Goal: Task Accomplishment & Management: Complete application form

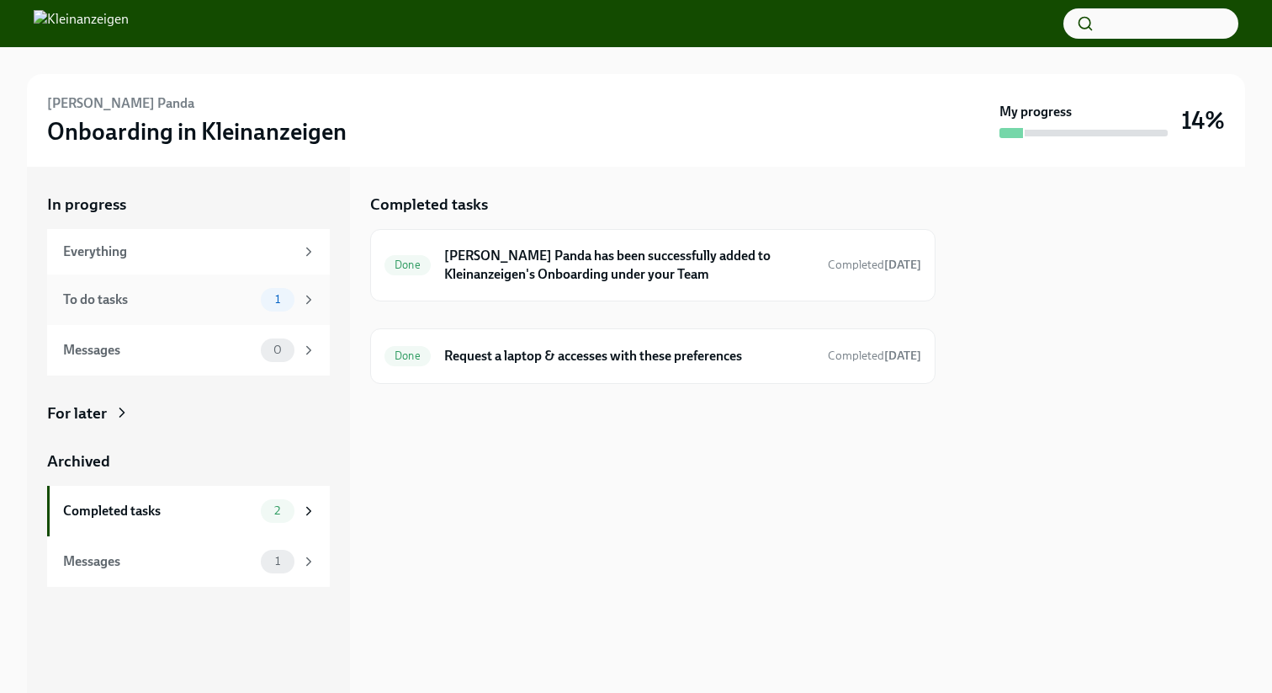
click at [230, 297] on div "To do tasks" at bounding box center [158, 299] width 191 height 19
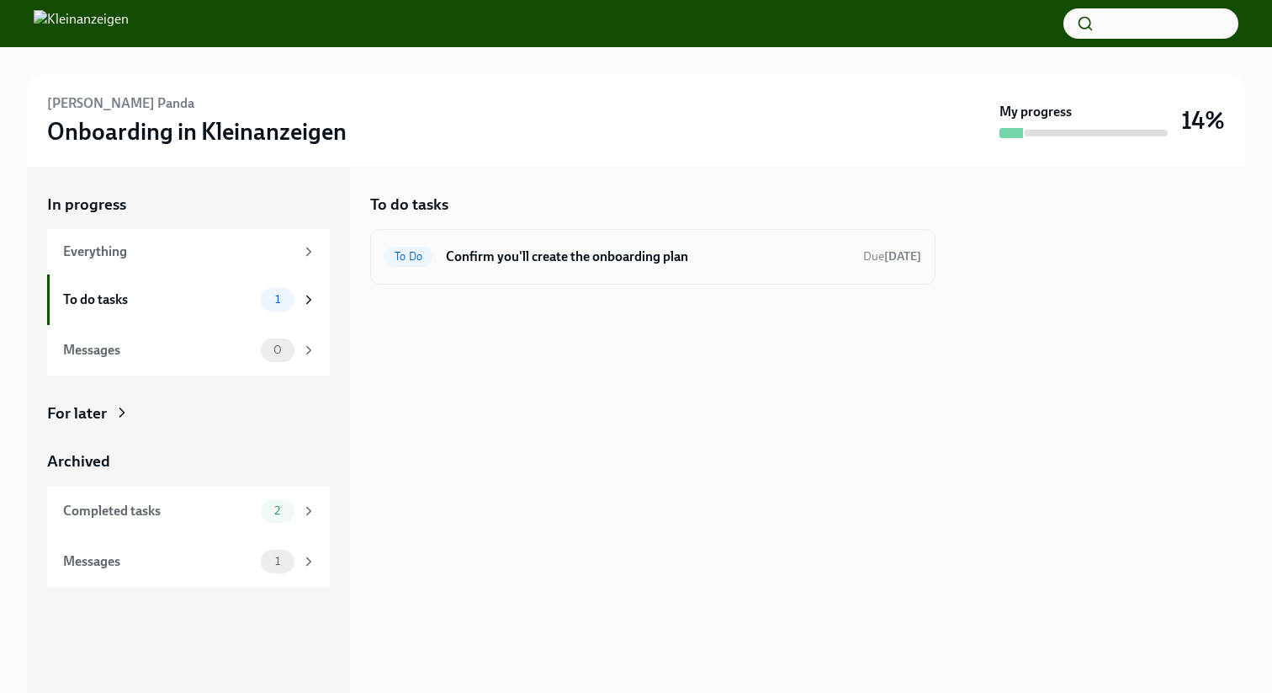
click at [469, 267] on div "To Do Confirm you'll create the onboarding plan Due in 4 days" at bounding box center [653, 256] width 537 height 27
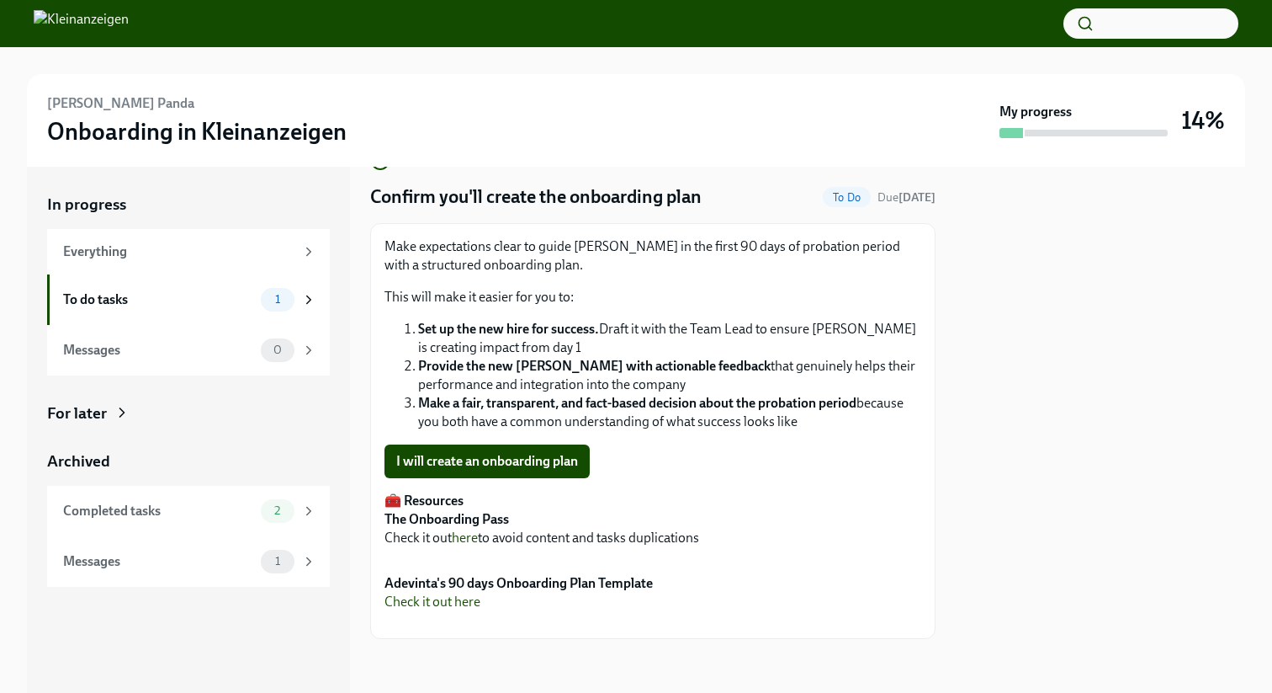
scroll to position [257, 0]
click at [507, 453] on span "I will create an onboarding plan" at bounding box center [487, 461] width 182 height 17
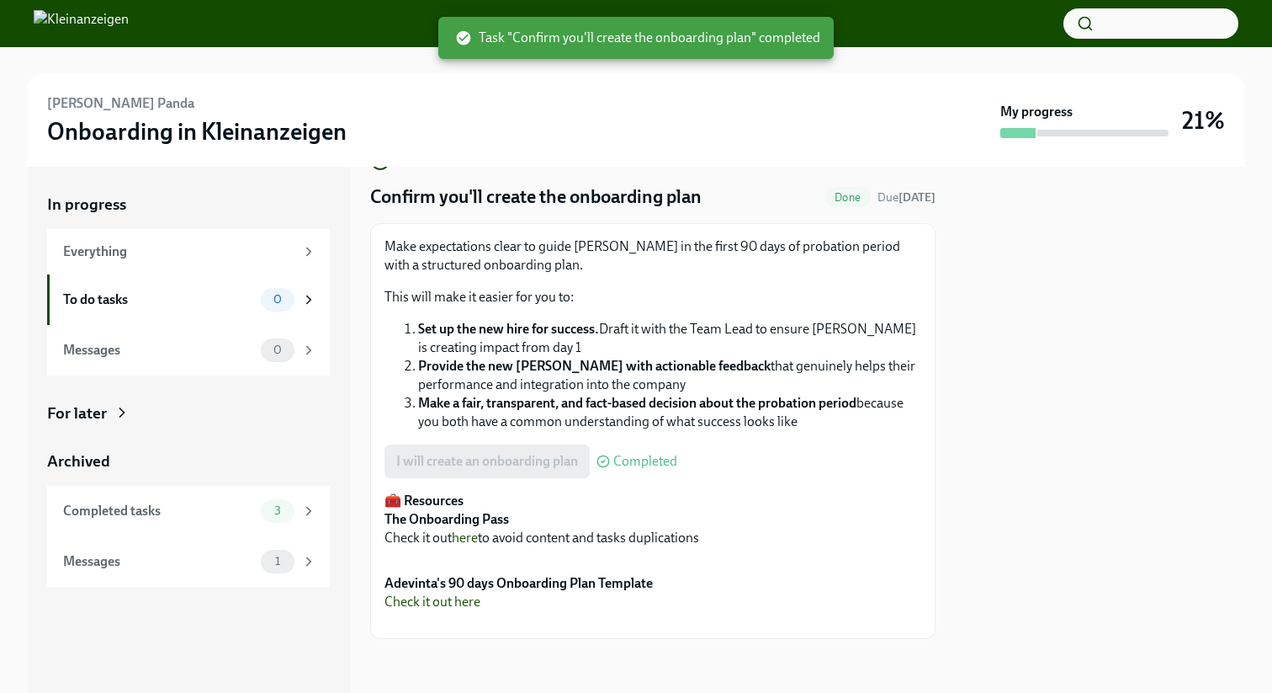
scroll to position [0, 0]
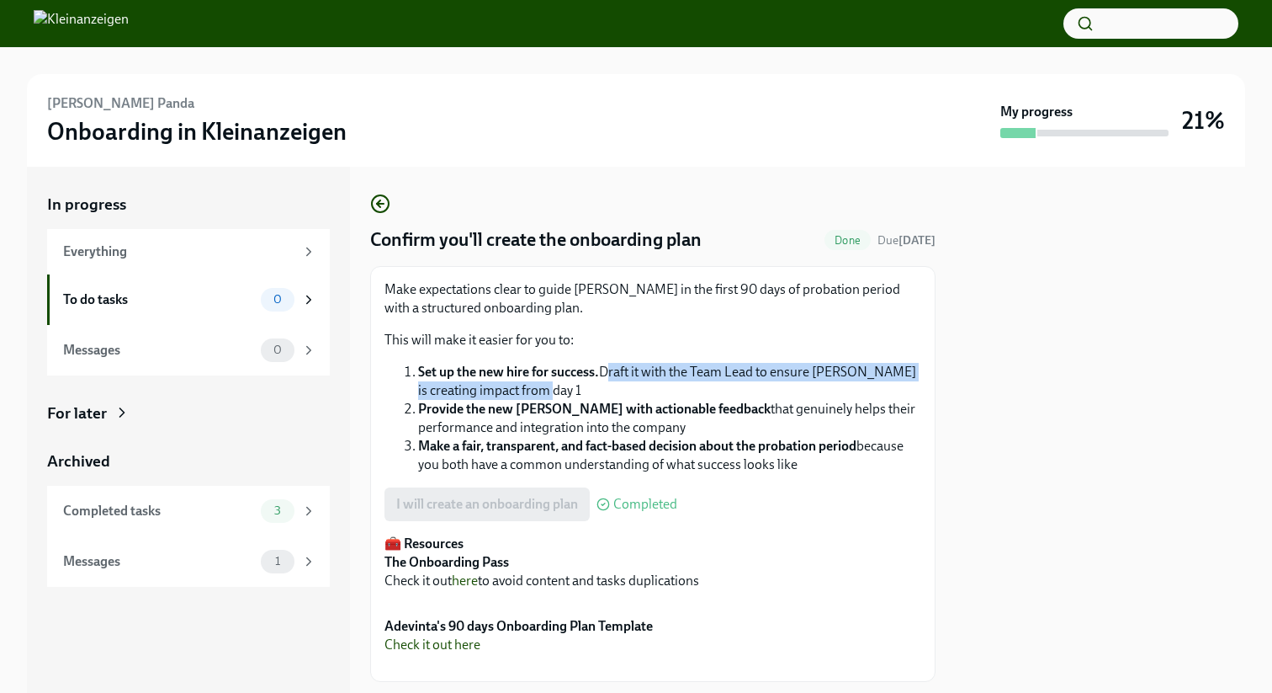
drag, startPoint x: 606, startPoint y: 372, endPoint x: 756, endPoint y: 385, distance: 150.3
click at [756, 385] on li "Set up the new hire for success. Draft it with the Team Lead to ensure Swadesh …" at bounding box center [669, 381] width 503 height 37
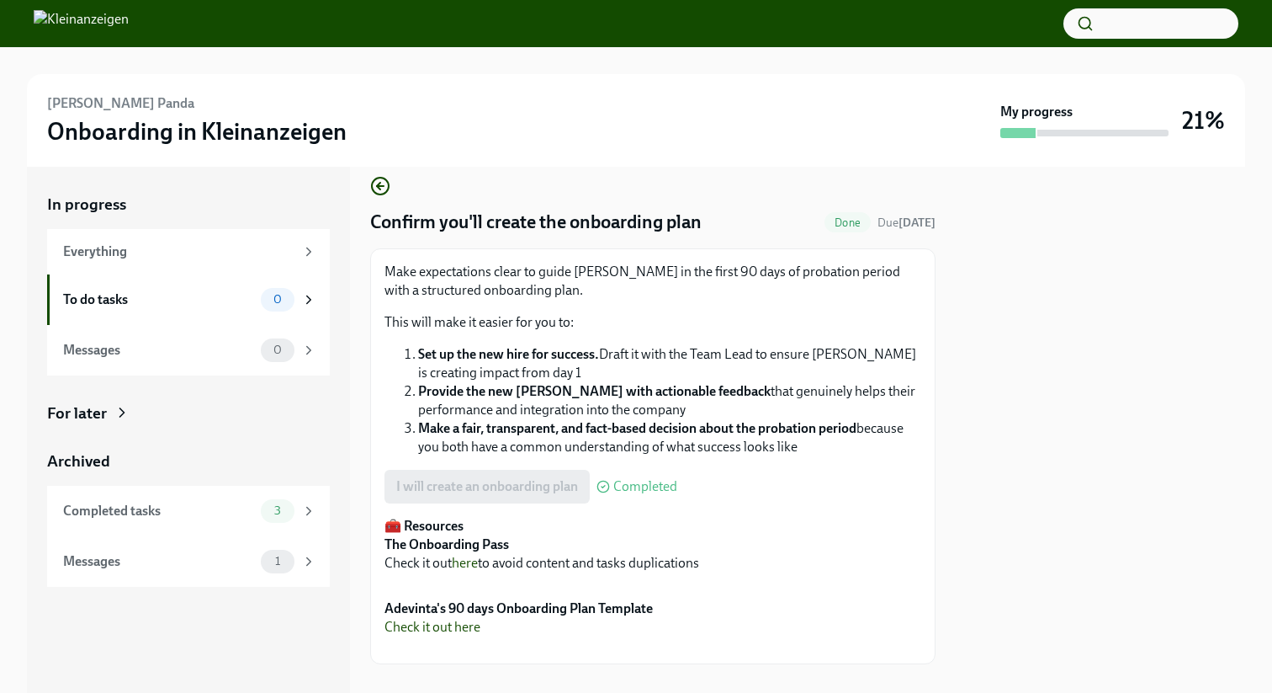
scroll to position [22, 0]
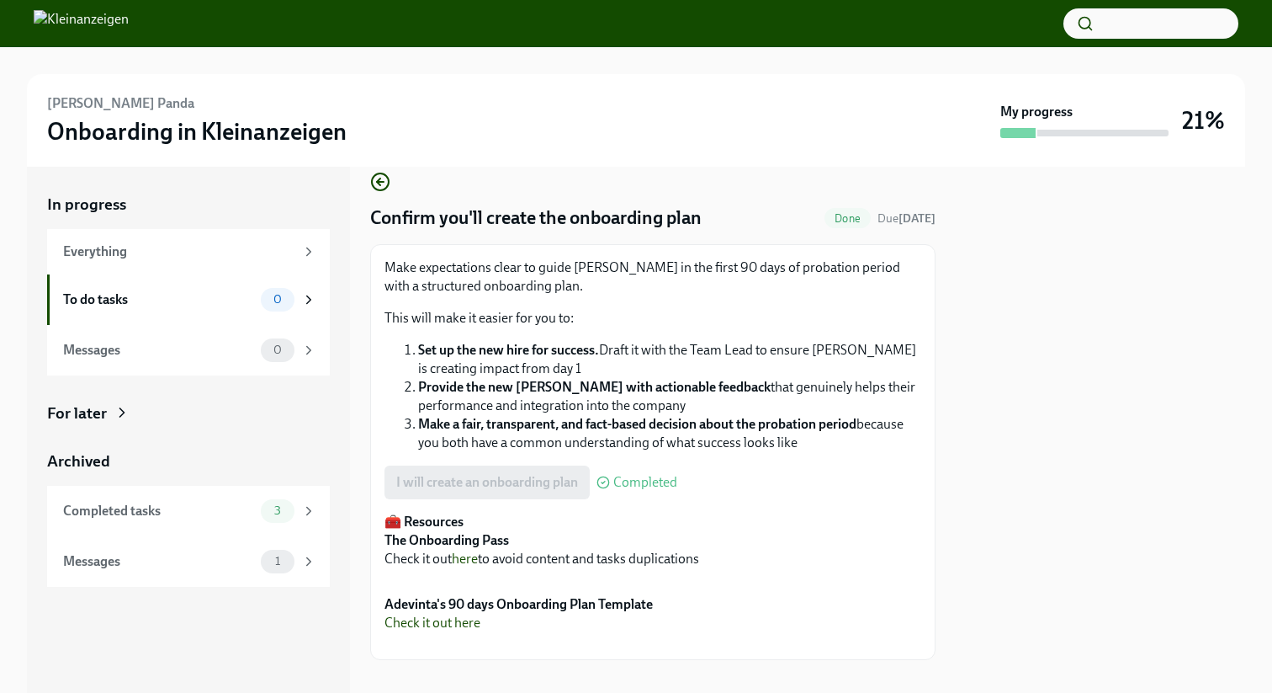
click at [455, 424] on strong "Make a fair, transparent, and fact-based decision about the probation period" at bounding box center [637, 424] width 438 height 16
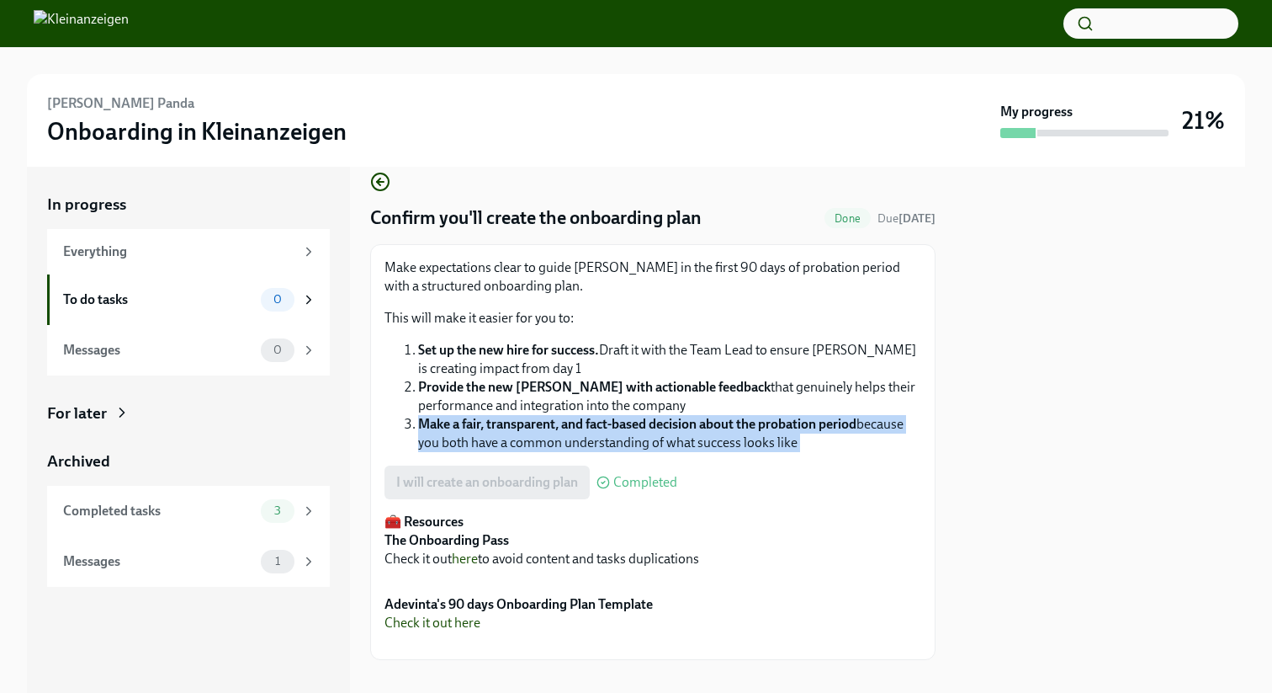
drag, startPoint x: 455, startPoint y: 424, endPoint x: 525, endPoint y: 426, distance: 69.9
click at [455, 424] on strong "Make a fair, transparent, and fact-based decision about the probation period" at bounding box center [637, 424] width 438 height 16
click at [529, 426] on strong "Make a fair, transparent, and fact-based decision about the probation period" at bounding box center [637, 424] width 438 height 16
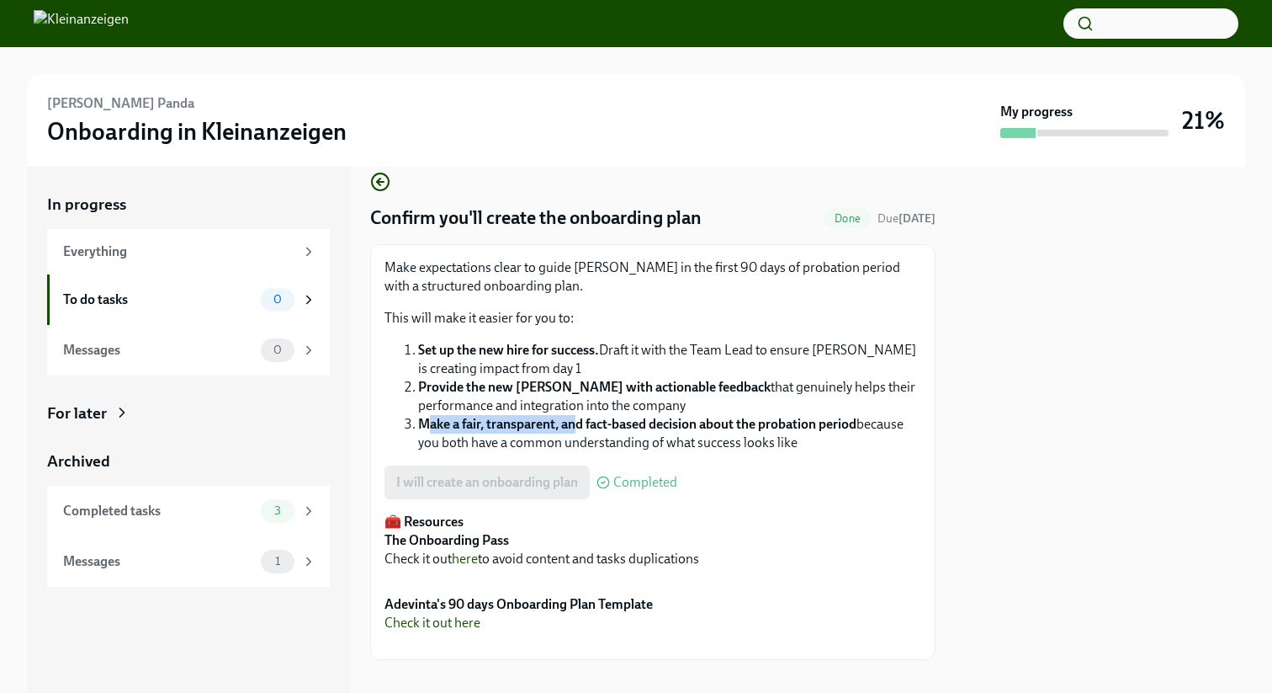
drag, startPoint x: 424, startPoint y: 427, endPoint x: 586, endPoint y: 427, distance: 161.6
click at [584, 427] on strong "Make a fair, transparent, and fact-based decision about the probation period" at bounding box center [637, 424] width 438 height 16
click at [586, 427] on strong "Make a fair, transparent, and fact-based decision about the probation period" at bounding box center [637, 424] width 438 height 16
click at [657, 426] on strong "Make a fair, transparent, and fact-based decision about the probation period" at bounding box center [637, 424] width 438 height 16
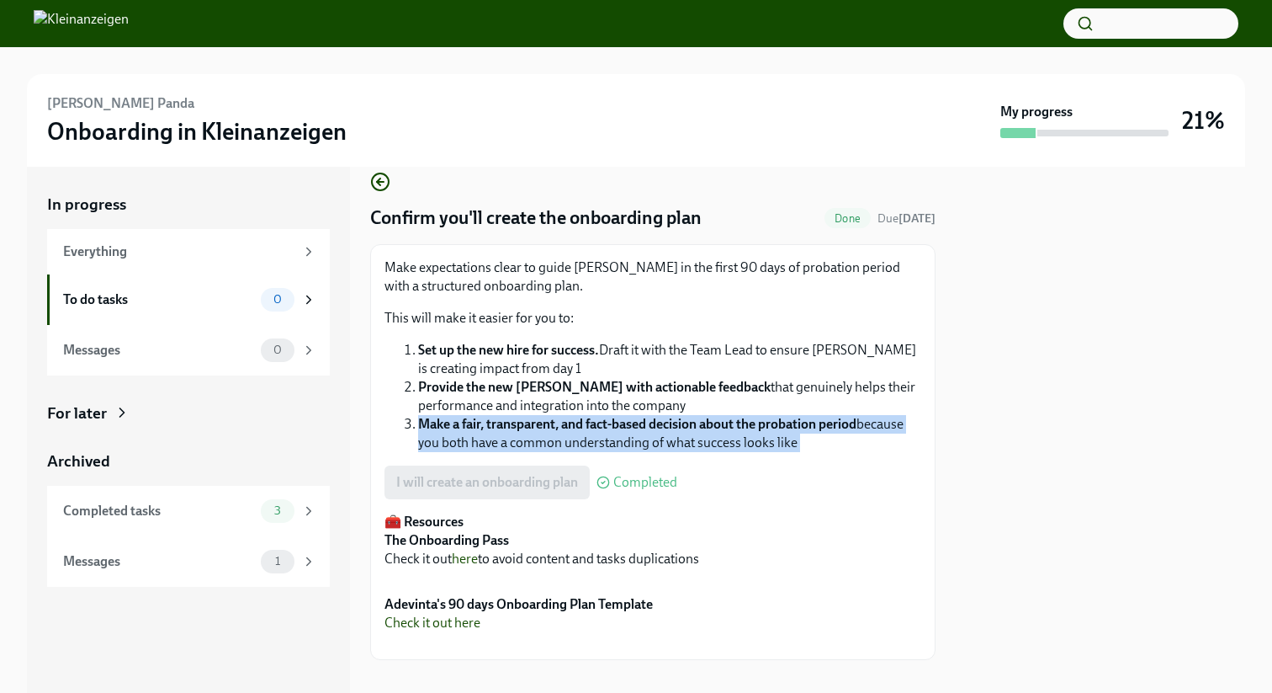
click at [657, 426] on strong "Make a fair, transparent, and fact-based decision about the probation period" at bounding box center [637, 424] width 438 height 16
click at [762, 425] on strong "Make a fair, transparent, and fact-based decision about the probation period" at bounding box center [637, 424] width 438 height 16
drag, startPoint x: 858, startPoint y: 427, endPoint x: 424, endPoint y: 423, distance: 434.2
click at [424, 423] on strong "Make a fair, transparent, and fact-based decision about the probation period" at bounding box center [637, 424] width 438 height 16
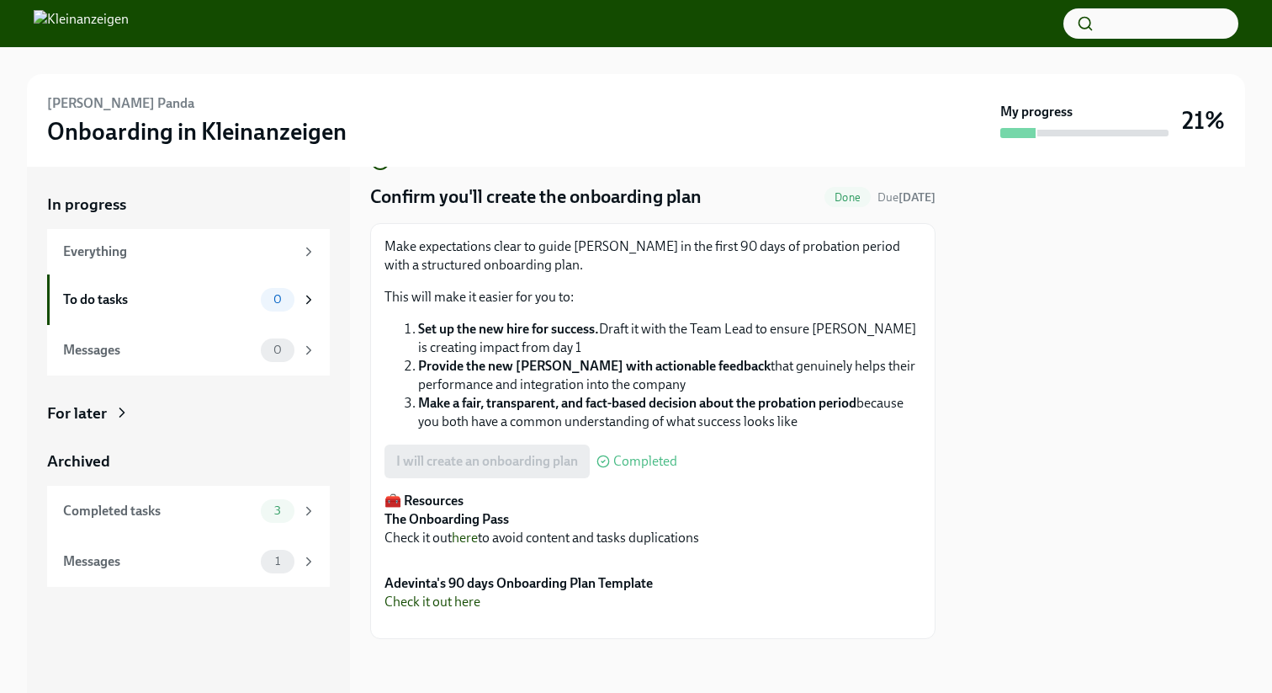
scroll to position [367, 0]
drag, startPoint x: 387, startPoint y: 215, endPoint x: 581, endPoint y: 213, distance: 193.6
click at [707, 491] on p "🧰 Resources The Onboarding Pass Check it out here to avoid content and tasks du…" at bounding box center [653, 519] width 537 height 56
click at [539, 491] on p "🧰 Resources The Onboarding Pass Check it out here to avoid content and tasks du…" at bounding box center [653, 519] width 537 height 56
click at [393, 511] on strong "The Onboarding Pass" at bounding box center [447, 519] width 125 height 16
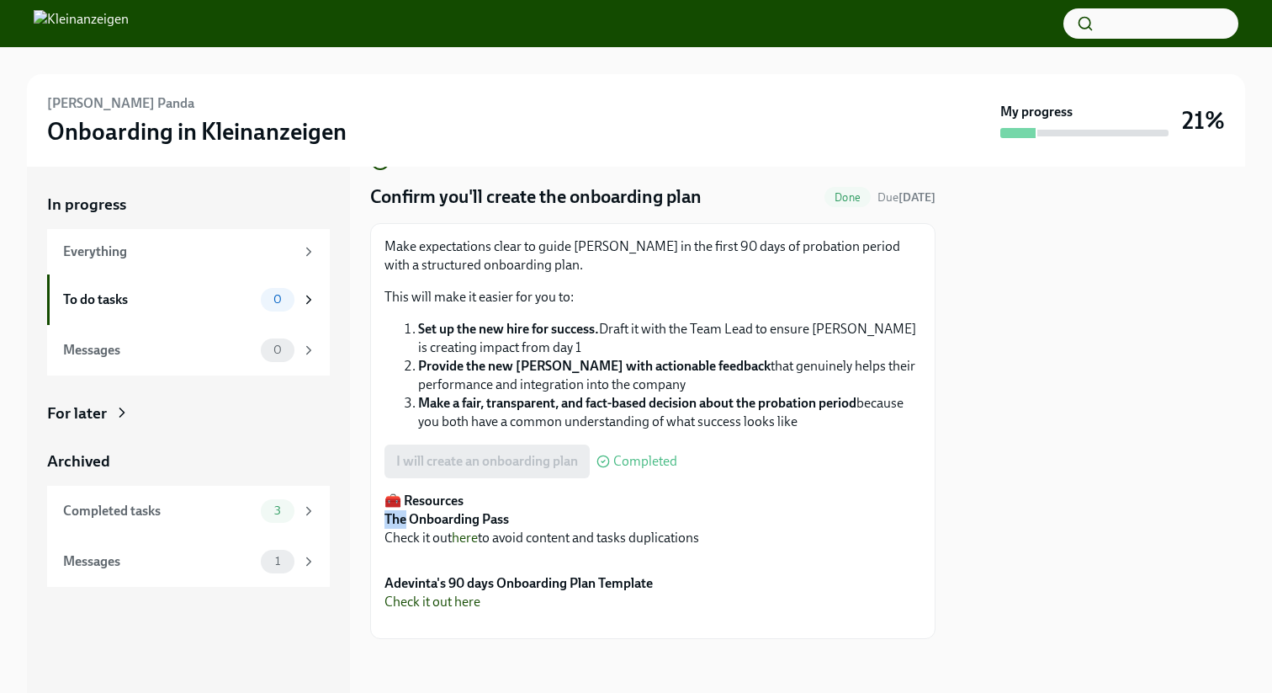
click at [393, 511] on strong "The Onboarding Pass" at bounding box center [447, 519] width 125 height 16
drag, startPoint x: 393, startPoint y: 195, endPoint x: 424, endPoint y: 195, distance: 31.1
click at [394, 511] on strong "The Onboarding Pass" at bounding box center [447, 519] width 125 height 16
click at [424, 511] on strong "The Onboarding Pass" at bounding box center [447, 519] width 125 height 16
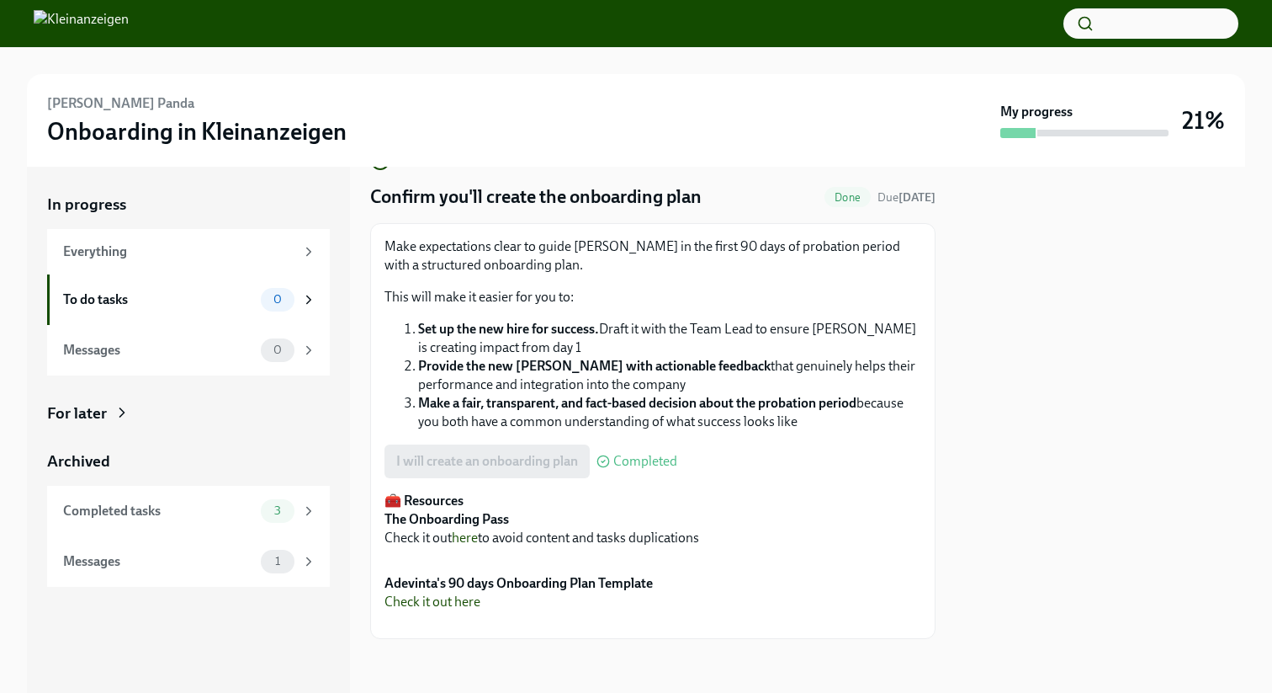
click at [467, 624] on button "Zoom image" at bounding box center [653, 624] width 537 height 0
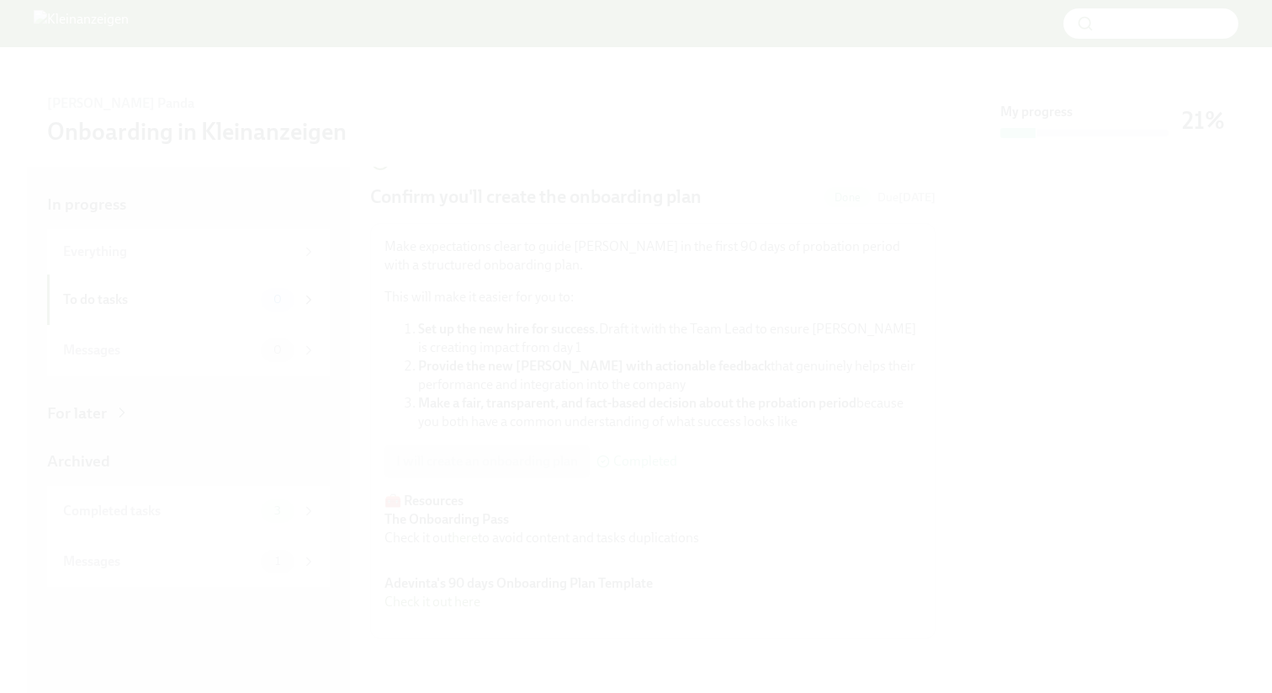
click at [1028, 157] on button "Unzoom image" at bounding box center [636, 346] width 1272 height 693
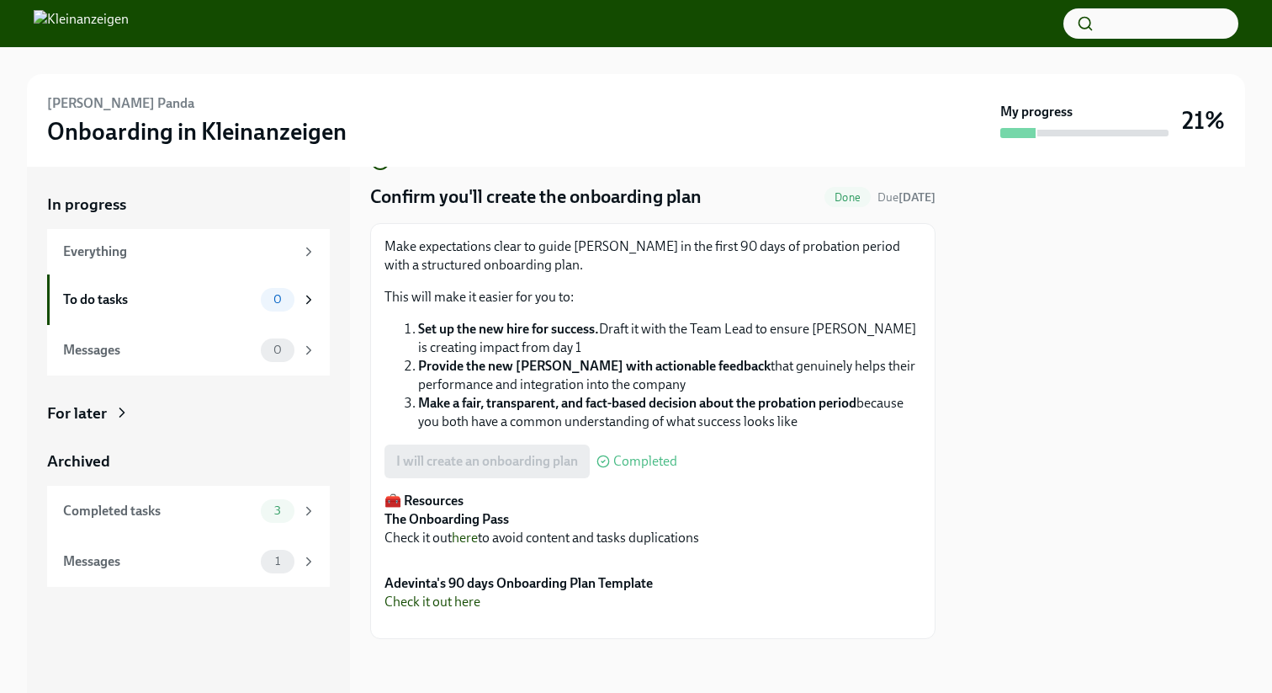
click at [1054, 184] on div at bounding box center [1100, 430] width 289 height 526
click at [426, 511] on strong "The Onboarding Pass" at bounding box center [447, 519] width 125 height 16
click at [398, 492] on strong "🧰 Resources" at bounding box center [424, 500] width 79 height 16
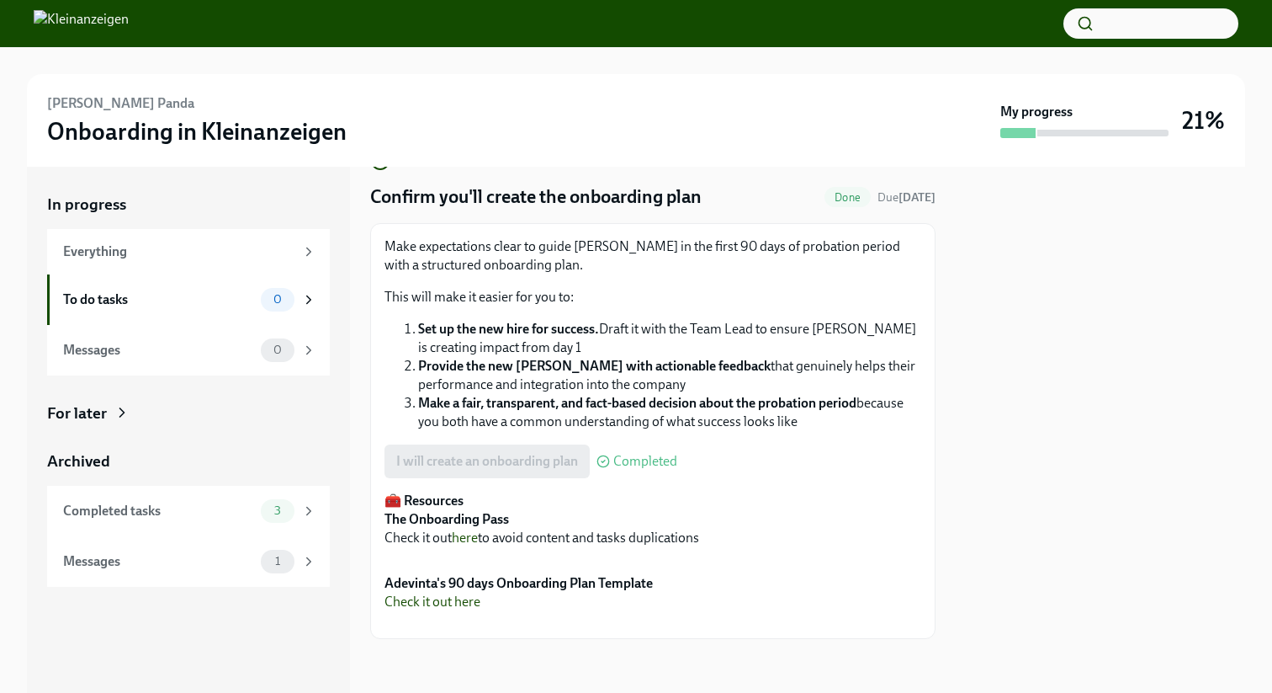
scroll to position [278, 0]
click at [203, 560] on div "Messages" at bounding box center [158, 561] width 191 height 19
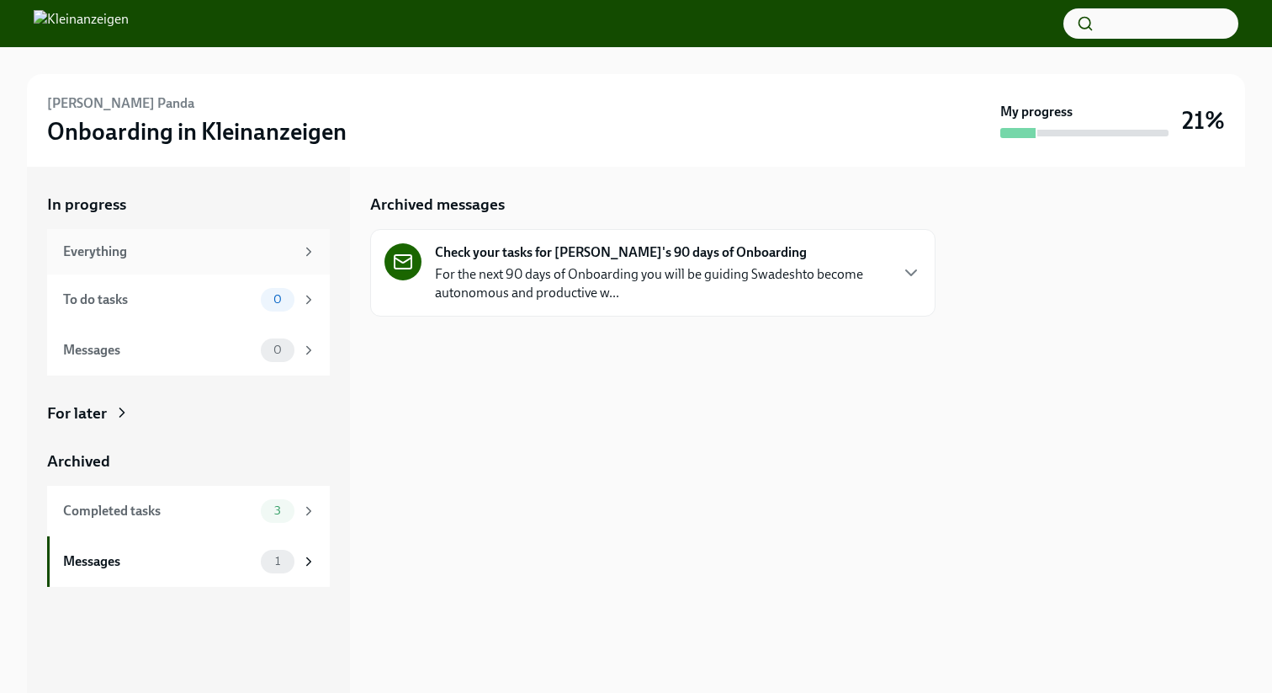
click at [215, 253] on div "Everything" at bounding box center [178, 251] width 231 height 19
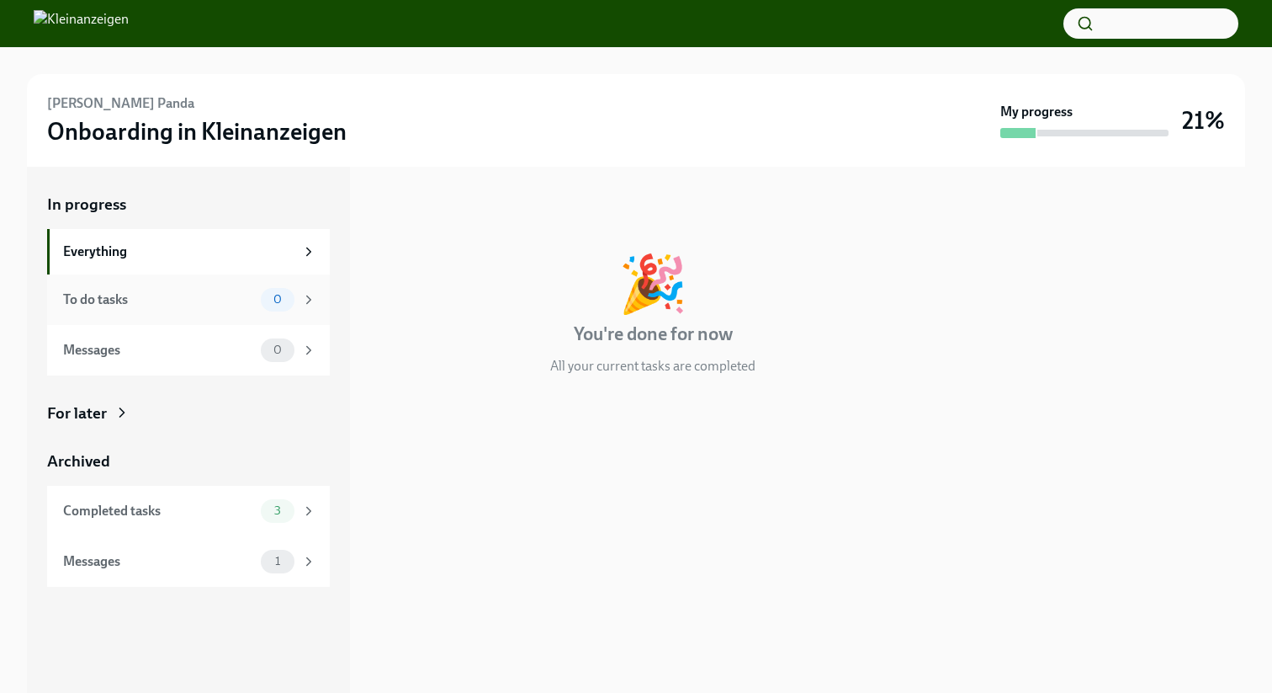
click at [215, 295] on div "To do tasks" at bounding box center [158, 299] width 191 height 19
click at [220, 252] on div "Everything" at bounding box center [178, 251] width 231 height 19
